Goal: Task Accomplishment & Management: Use online tool/utility

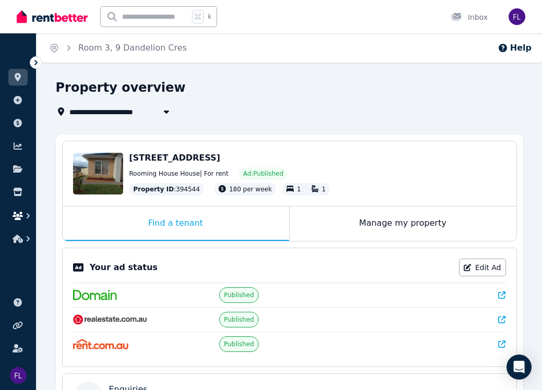
click at [22, 216] on icon "button" at bounding box center [18, 216] width 10 height 8
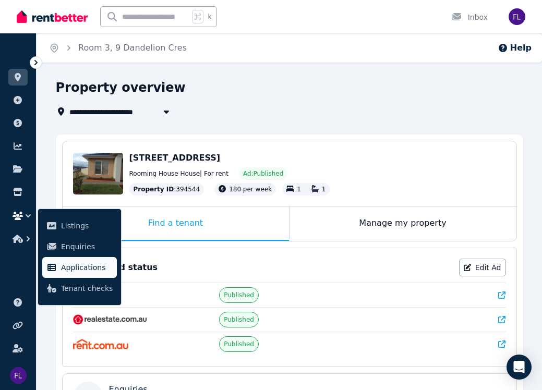
click at [75, 271] on span "Applications" at bounding box center [87, 267] width 52 height 13
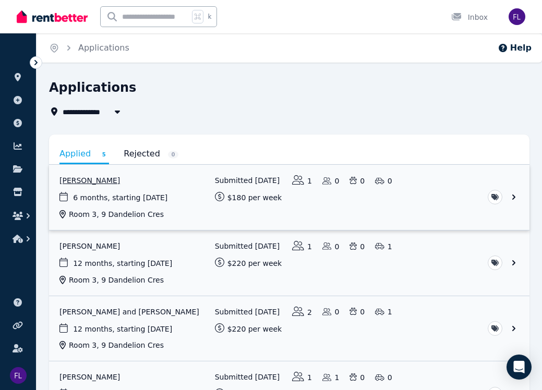
click at [89, 178] on link "View application: Damian Ryan" at bounding box center [289, 197] width 481 height 65
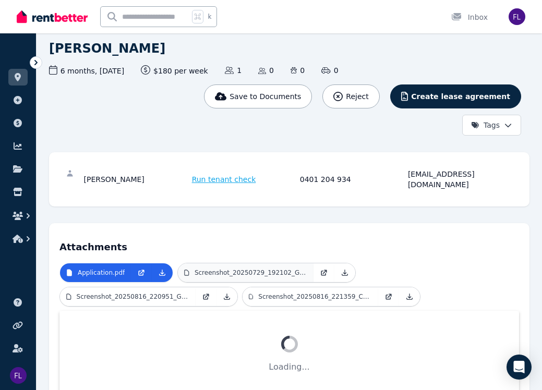
click at [281, 269] on p "Screenshot_20250729_192102_Gallery.jpg" at bounding box center [251, 273] width 113 height 8
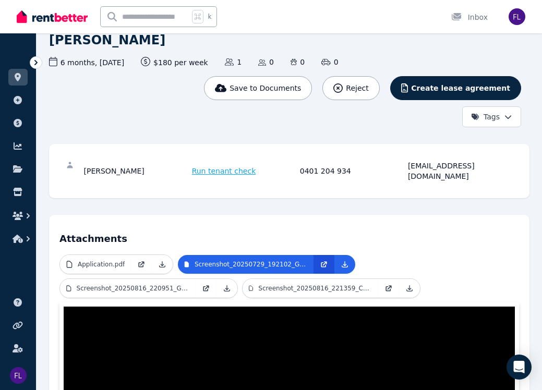
scroll to position [74, 0]
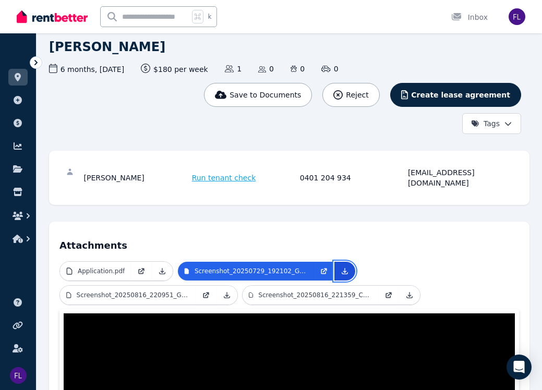
click at [344, 268] on icon at bounding box center [345, 271] width 6 height 6
click at [138, 291] on p "Screenshot_20250816_220951_Gallery.jpg" at bounding box center [133, 295] width 113 height 8
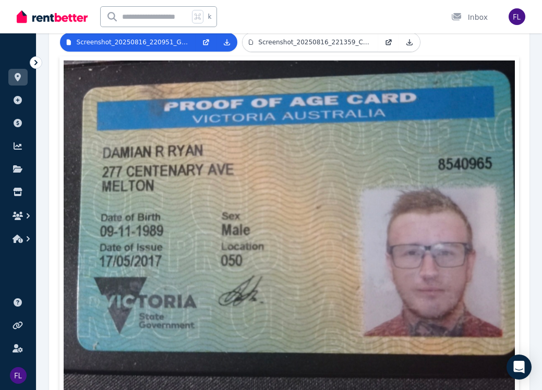
scroll to position [320, 0]
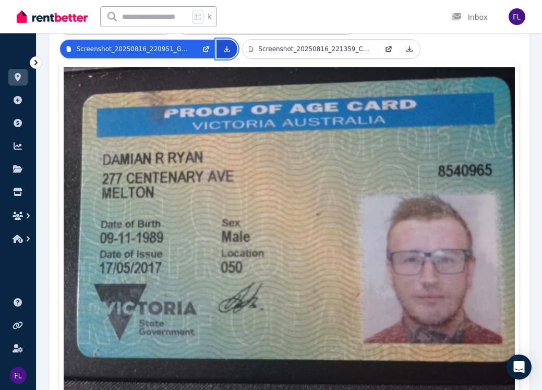
click at [228, 45] on icon at bounding box center [227, 49] width 8 height 8
click at [361, 45] on p "Screenshot_20250816_221359_Centreli_nk.jpg" at bounding box center [315, 49] width 114 height 8
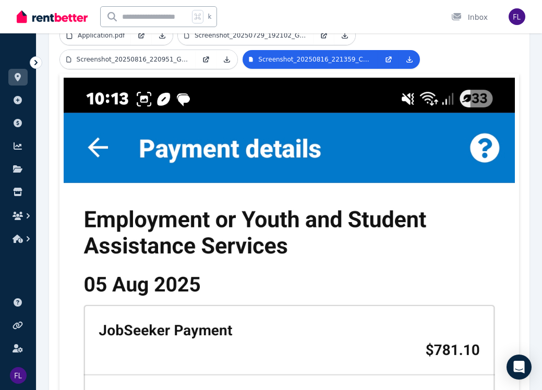
scroll to position [309, 0]
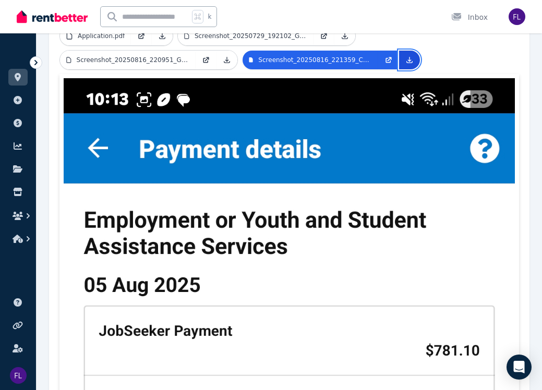
click at [408, 56] on icon at bounding box center [409, 60] width 8 height 8
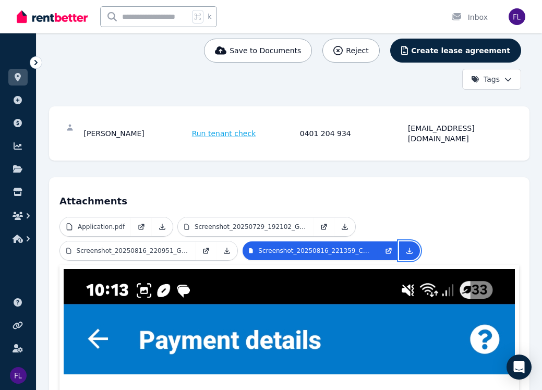
scroll to position [104, 0]
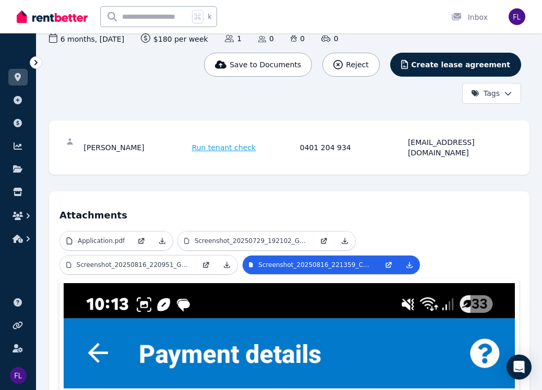
click at [219, 142] on span "Run tenant check" at bounding box center [224, 147] width 64 height 10
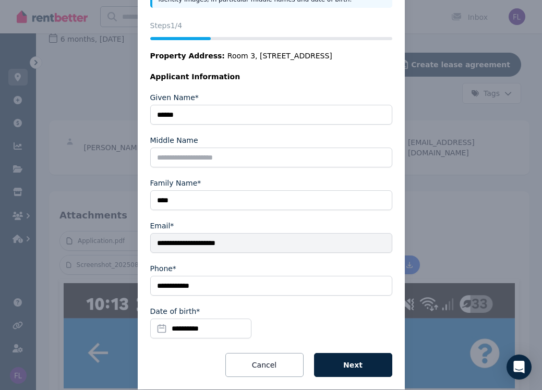
scroll to position [114, 0]
